Goal: Transaction & Acquisition: Purchase product/service

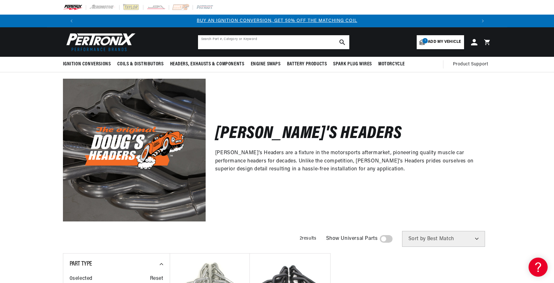
click at [267, 35] on input "text" at bounding box center [273, 42] width 151 height 14
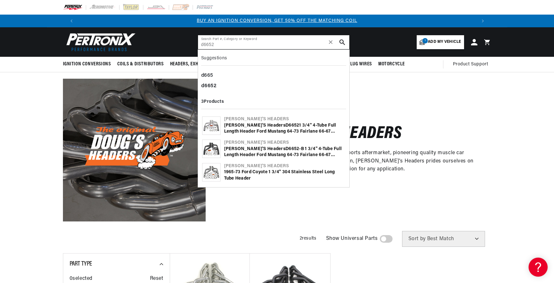
type input "d6652"
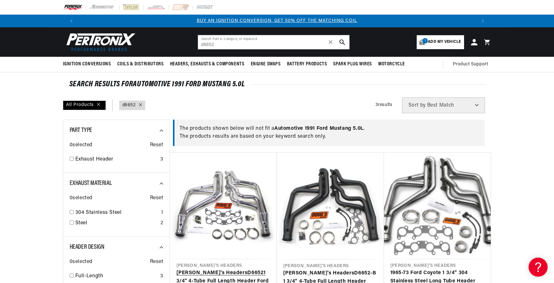
click at [232, 269] on link "Doug's Headers D6652 1 3/4" 4-Tube Full Length Header Ford Mustang 64-73 Fairla…" at bounding box center [223, 281] width 94 height 24
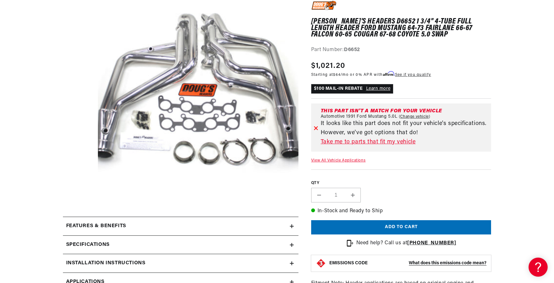
scroll to position [95, 0]
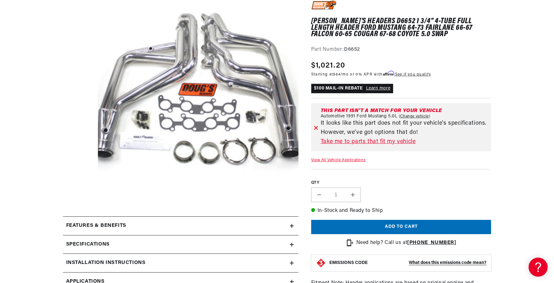
click at [105, 278] on span "Applications" at bounding box center [85, 282] width 38 height 8
